Goal: Task Accomplishment & Management: Manage account settings

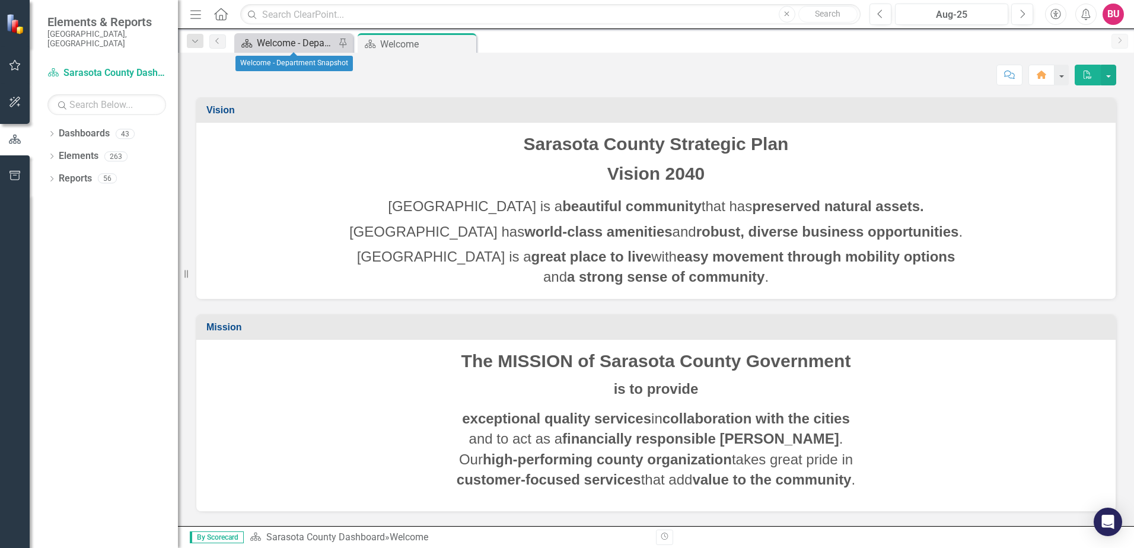
click at [291, 43] on div "Welcome - Department Snapshot" at bounding box center [296, 43] width 78 height 15
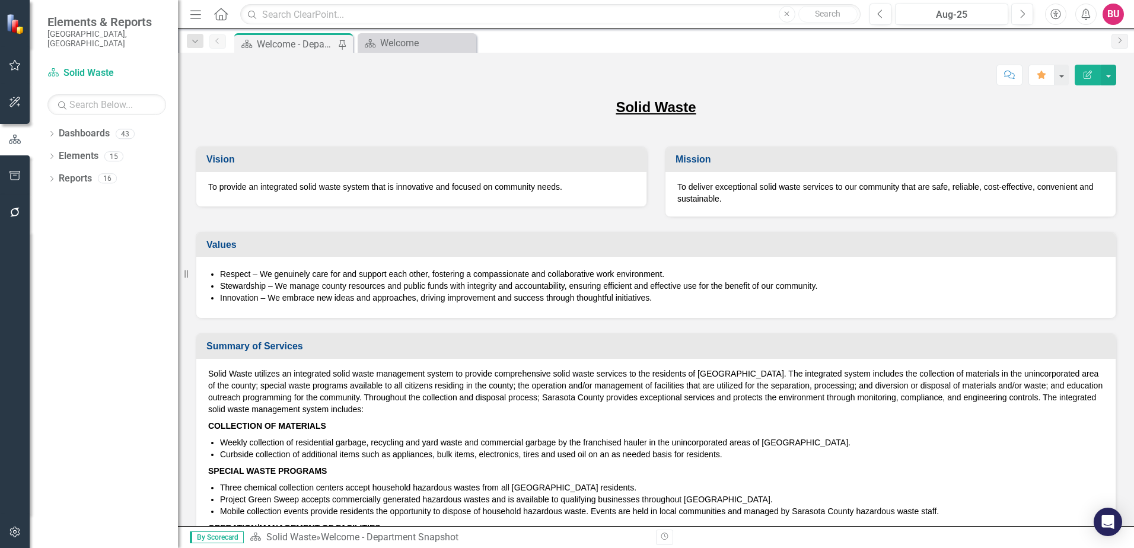
click at [302, 234] on div "Values" at bounding box center [655, 244] width 919 height 25
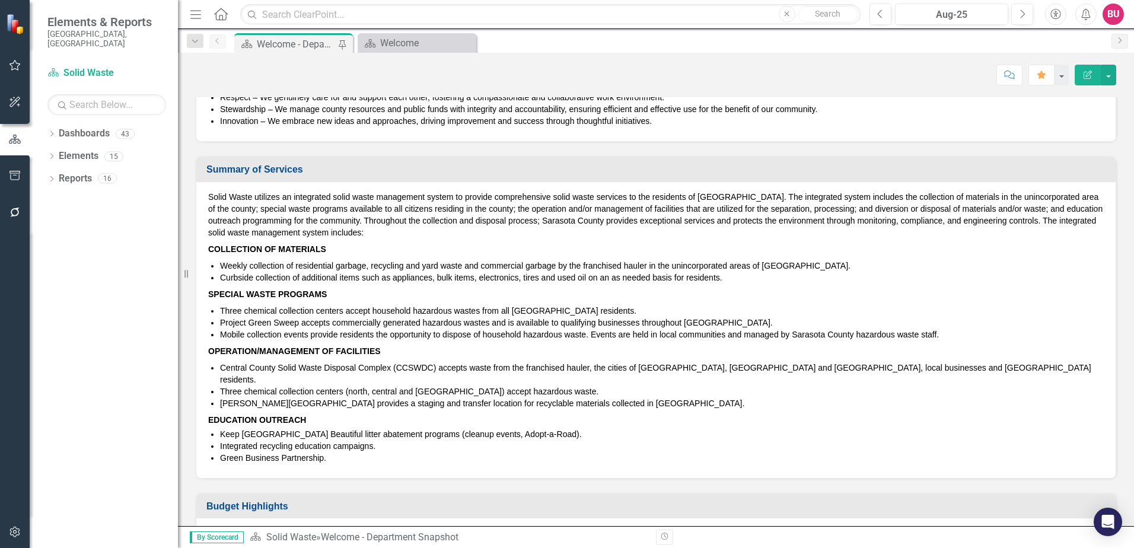
scroll to position [178, 0]
click at [263, 186] on div "Solid Waste utilizes an integrated solid waste management system to provide com…" at bounding box center [655, 329] width 919 height 296
click at [204, 162] on div "Summary of Services" at bounding box center [655, 168] width 919 height 25
click at [217, 190] on p "Solid Waste utilizes an integrated solid waste management system to provide com…" at bounding box center [656, 215] width 896 height 50
click at [218, 190] on p "Solid Waste utilizes an integrated solid waste management system to provide com…" at bounding box center [656, 215] width 896 height 50
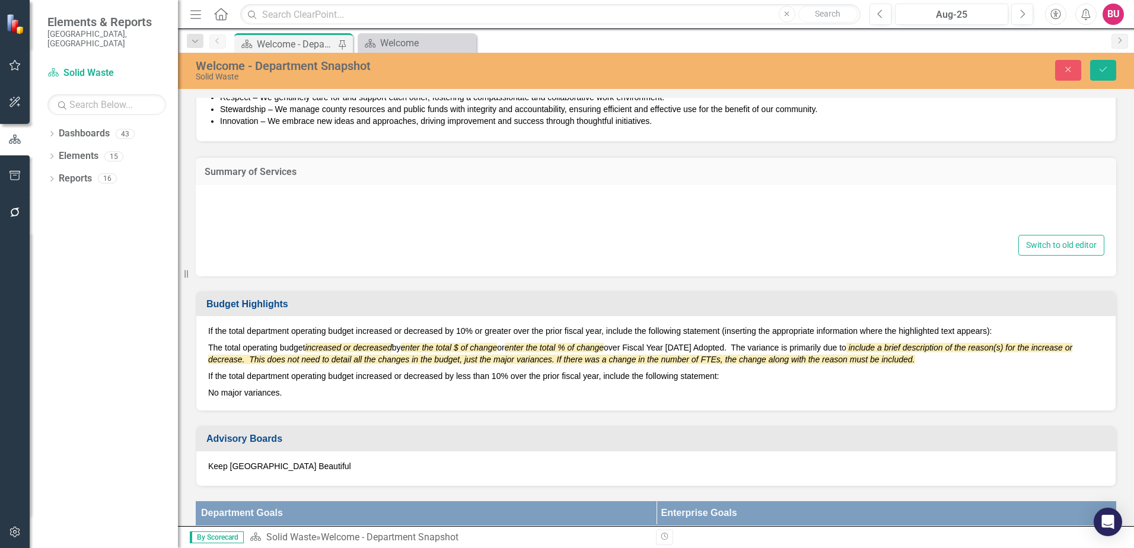
type textarea "<p>Solid Waste utilizes an integrated solid waste management system to provide …"
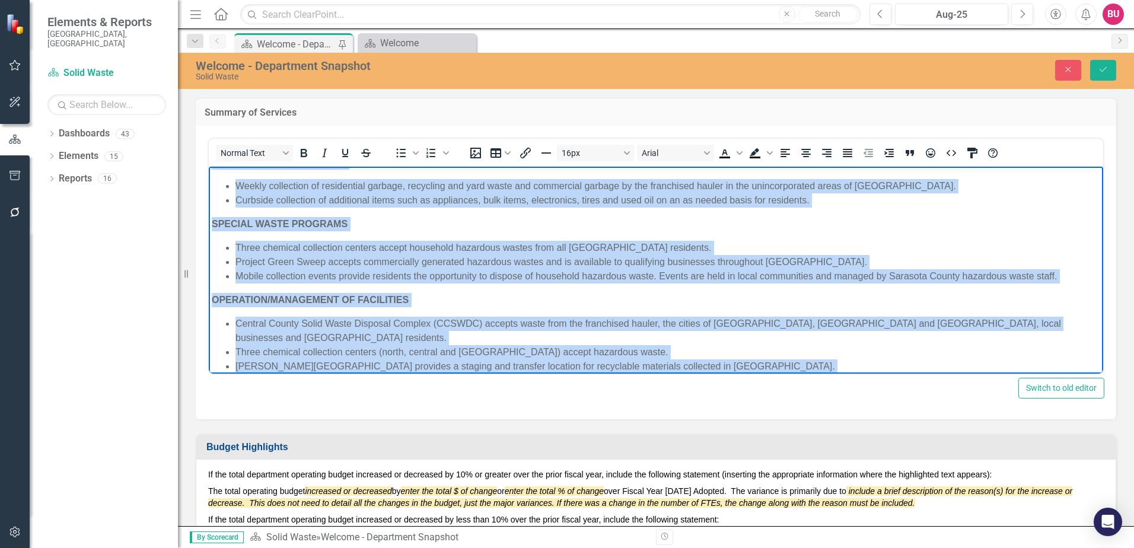
scroll to position [155, 0]
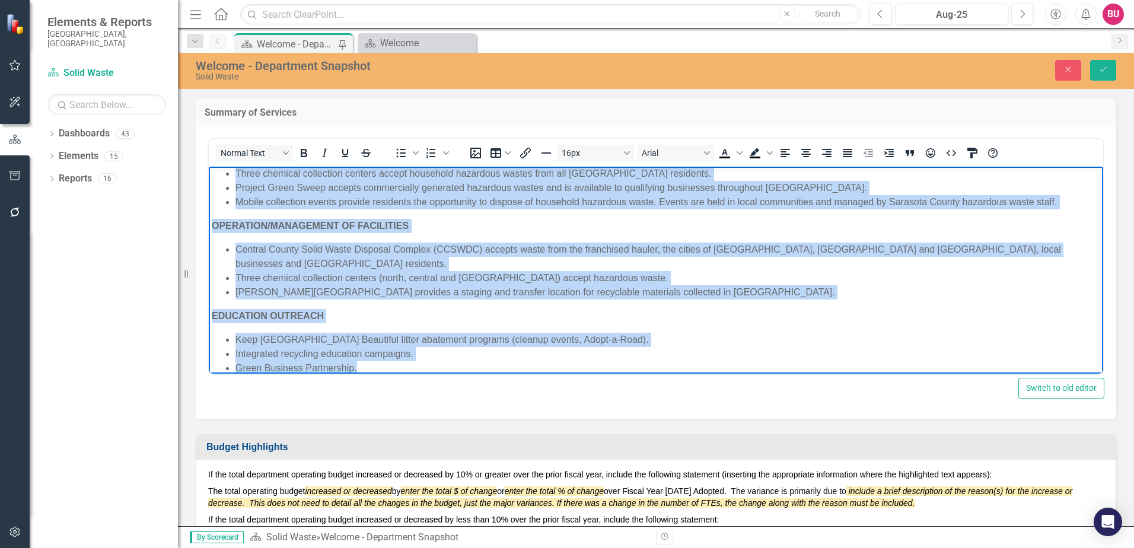
drag, startPoint x: 212, startPoint y: 176, endPoint x: 813, endPoint y: 355, distance: 626.2
click at [813, 355] on body "Solid Waste utilizes an integrated solid waste management system to provide com…" at bounding box center [656, 200] width 894 height 376
copy body "Solid Waste utilizes an integrated solid waste management system to provide com…"
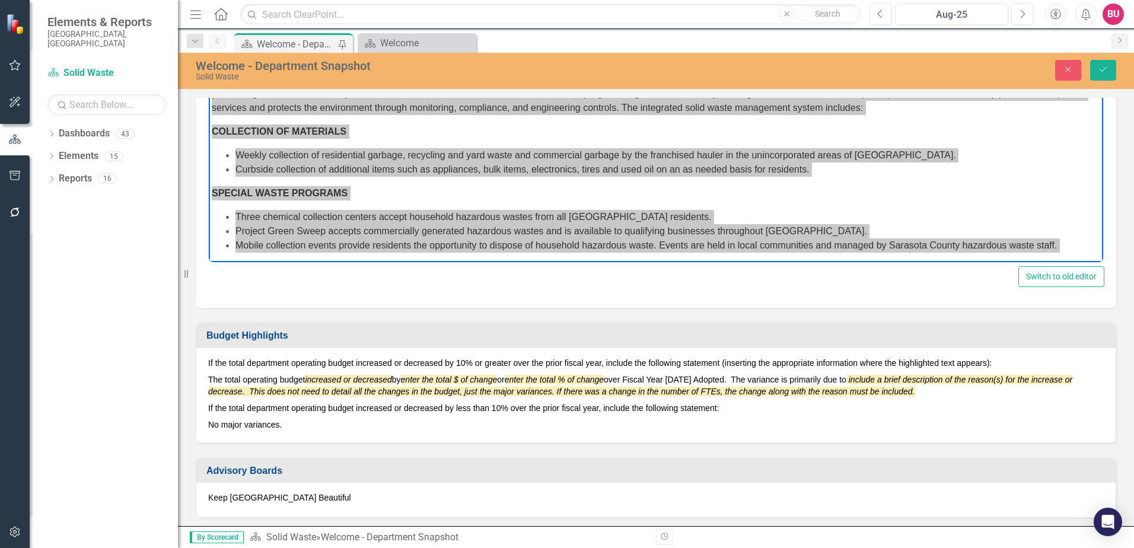
scroll to position [178, 0]
